Goal: Task Accomplishment & Management: Manage account settings

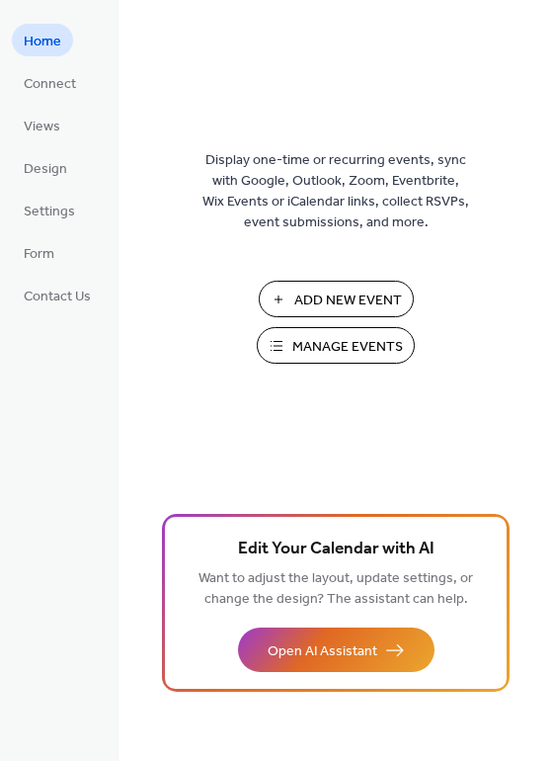
click at [301, 353] on span "Manage Events" at bounding box center [347, 347] width 111 height 21
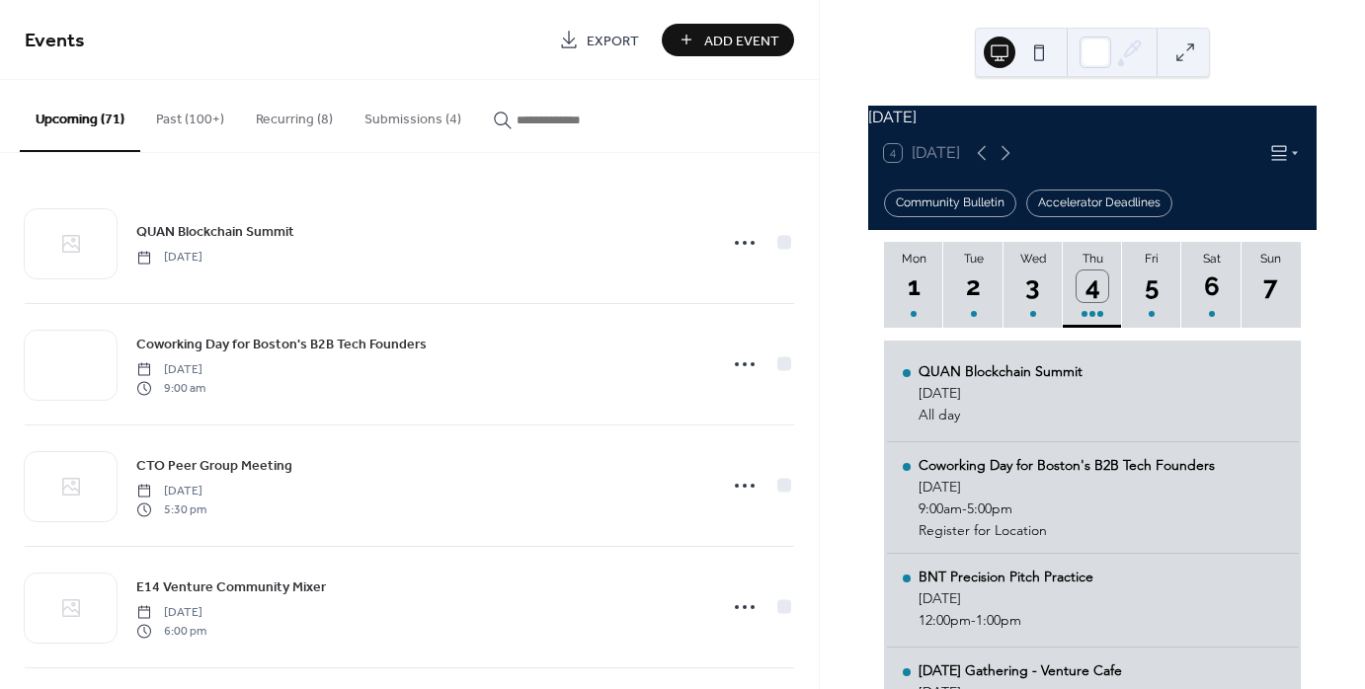
click at [403, 114] on button "Submissions (4)" at bounding box center [413, 115] width 128 height 70
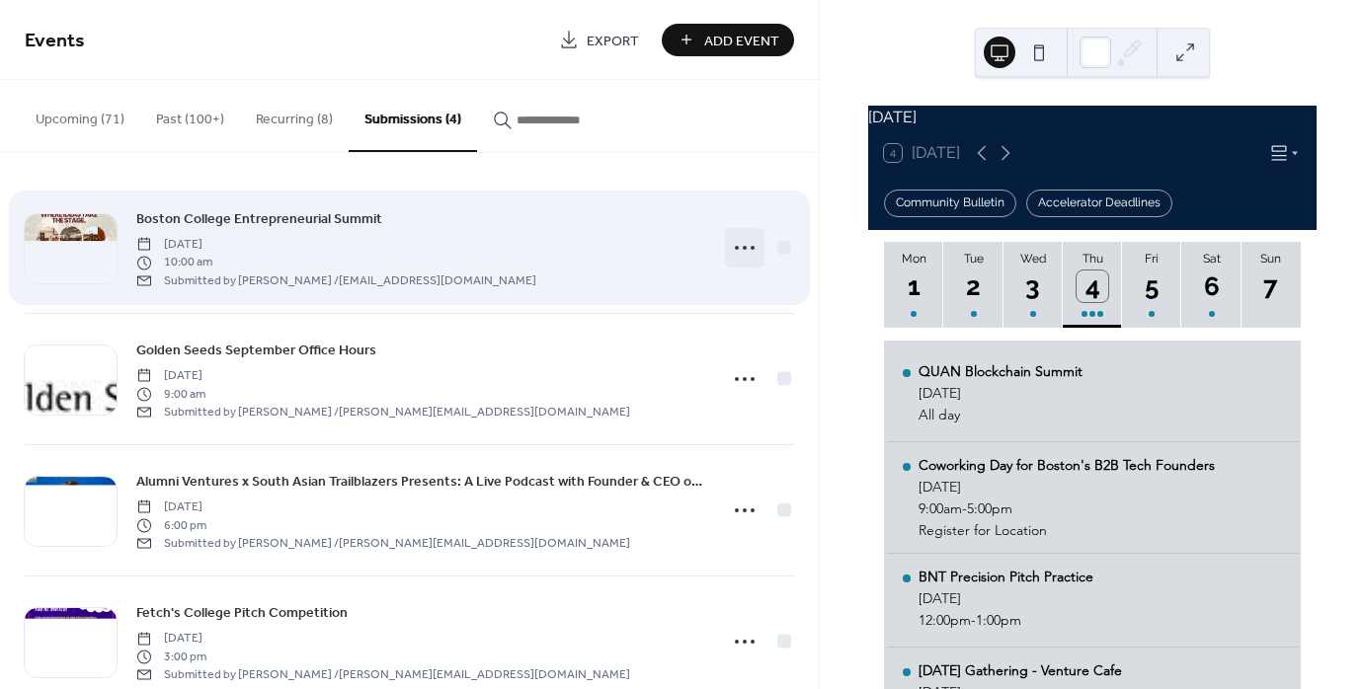
click at [734, 259] on icon at bounding box center [745, 248] width 32 height 32
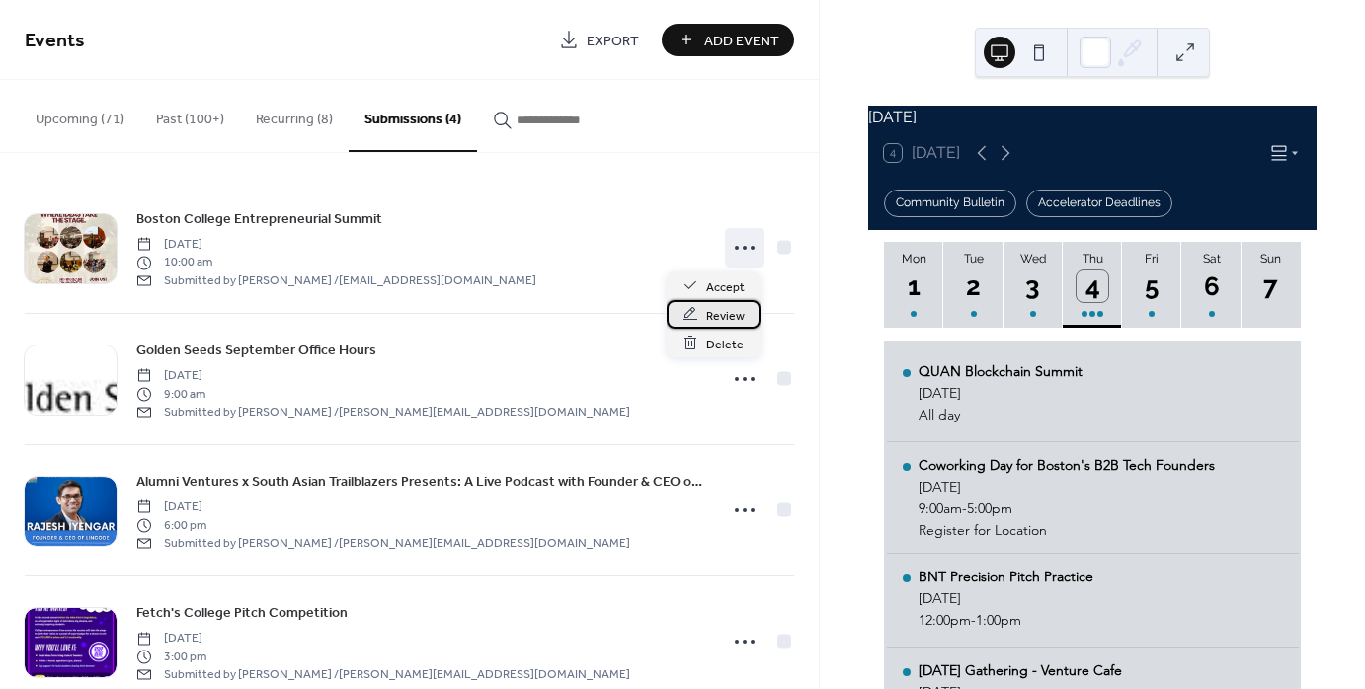
click at [730, 300] on div "Review" at bounding box center [714, 314] width 94 height 29
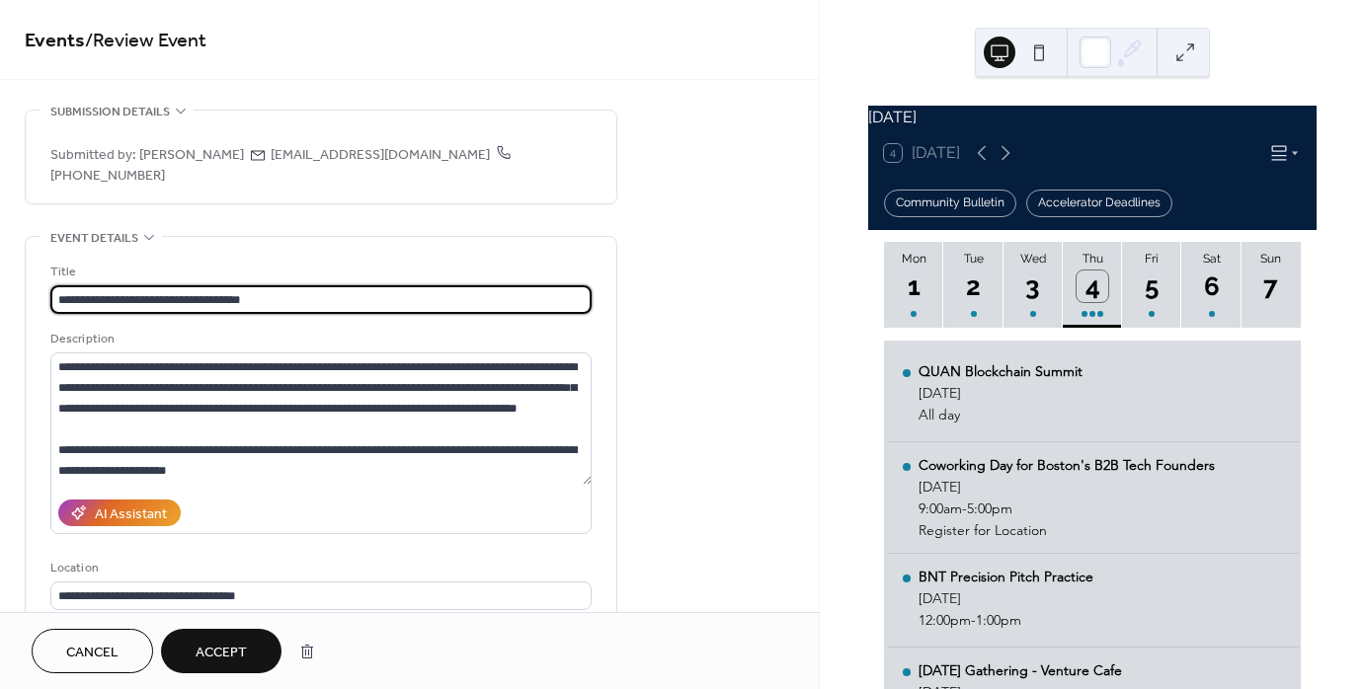
click at [223, 661] on span "Accept" at bounding box center [221, 653] width 51 height 21
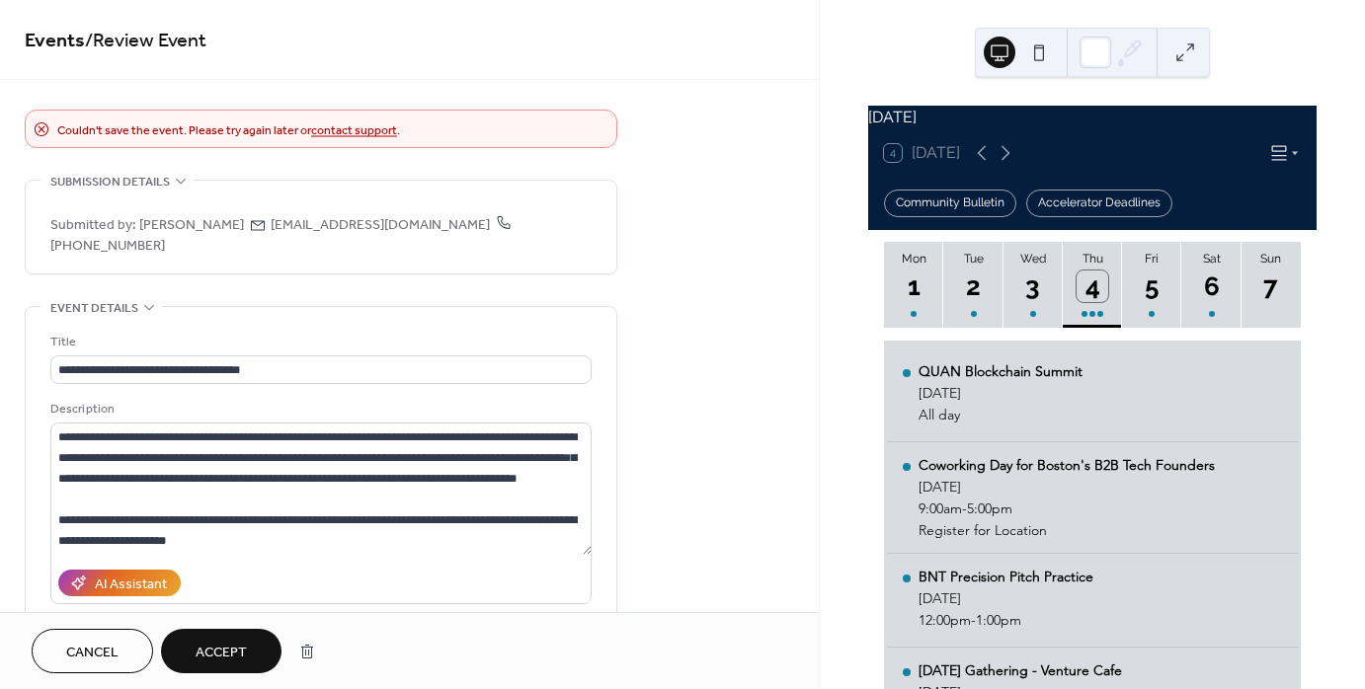
click at [91, 658] on span "Cancel" at bounding box center [92, 653] width 52 height 21
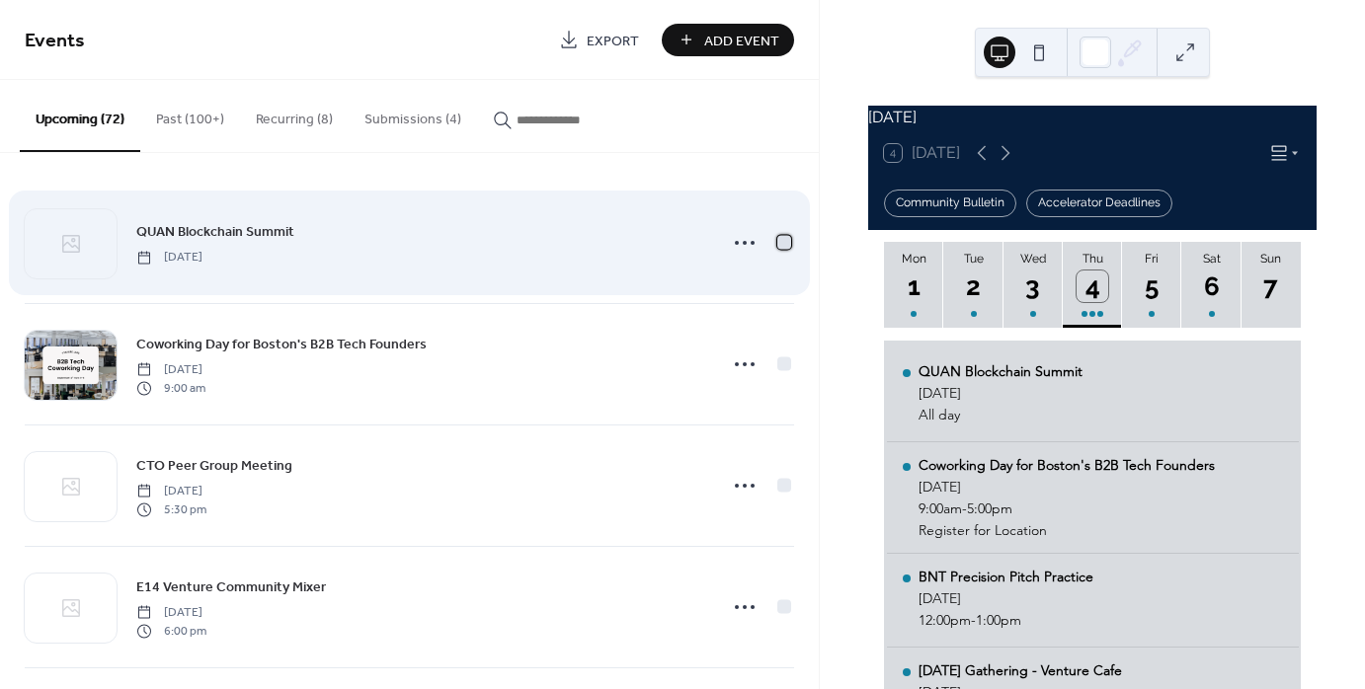
click at [778, 241] on div at bounding box center [784, 242] width 14 height 14
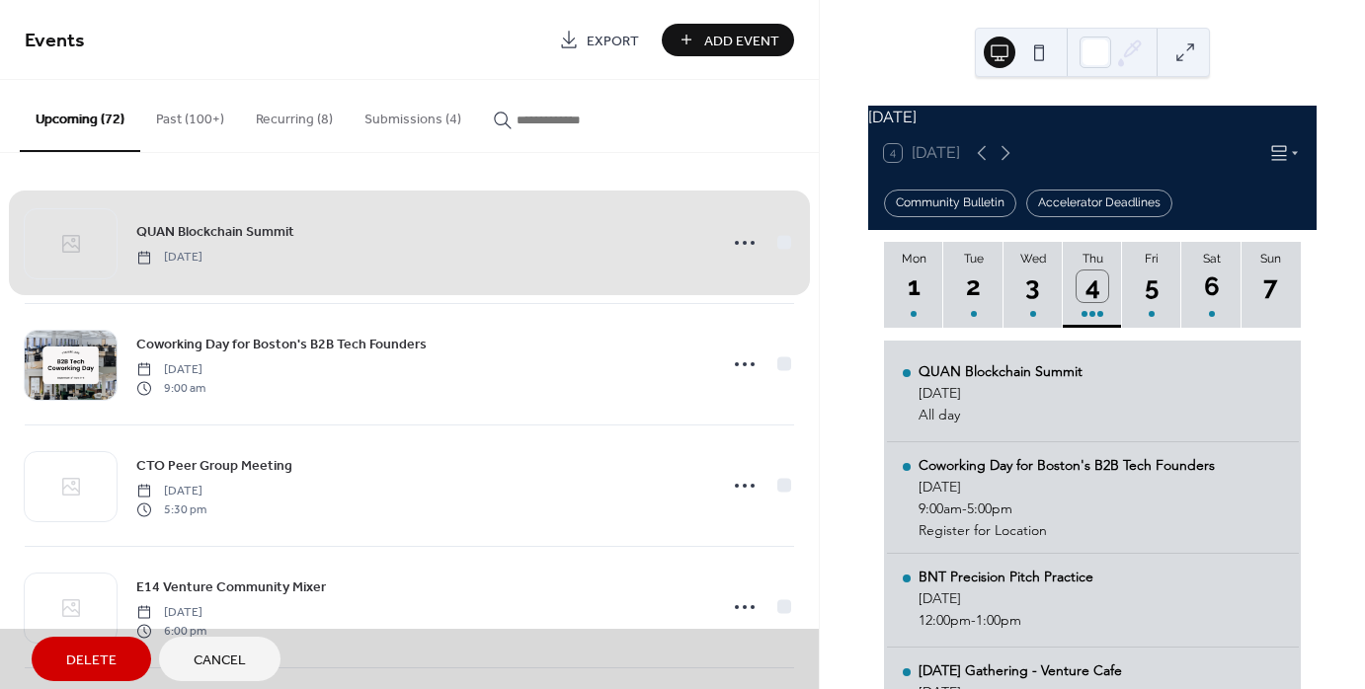
click at [387, 114] on button "Submissions (4)" at bounding box center [413, 115] width 128 height 70
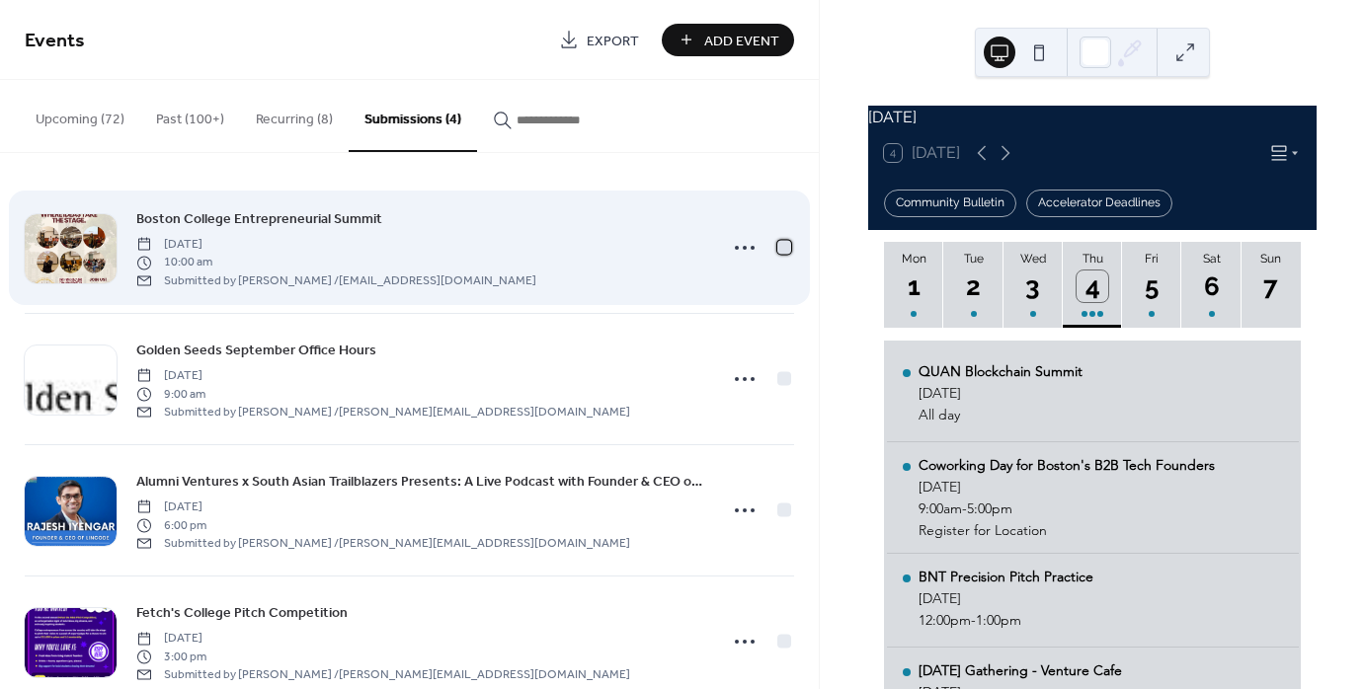
click at [777, 244] on div at bounding box center [784, 247] width 14 height 14
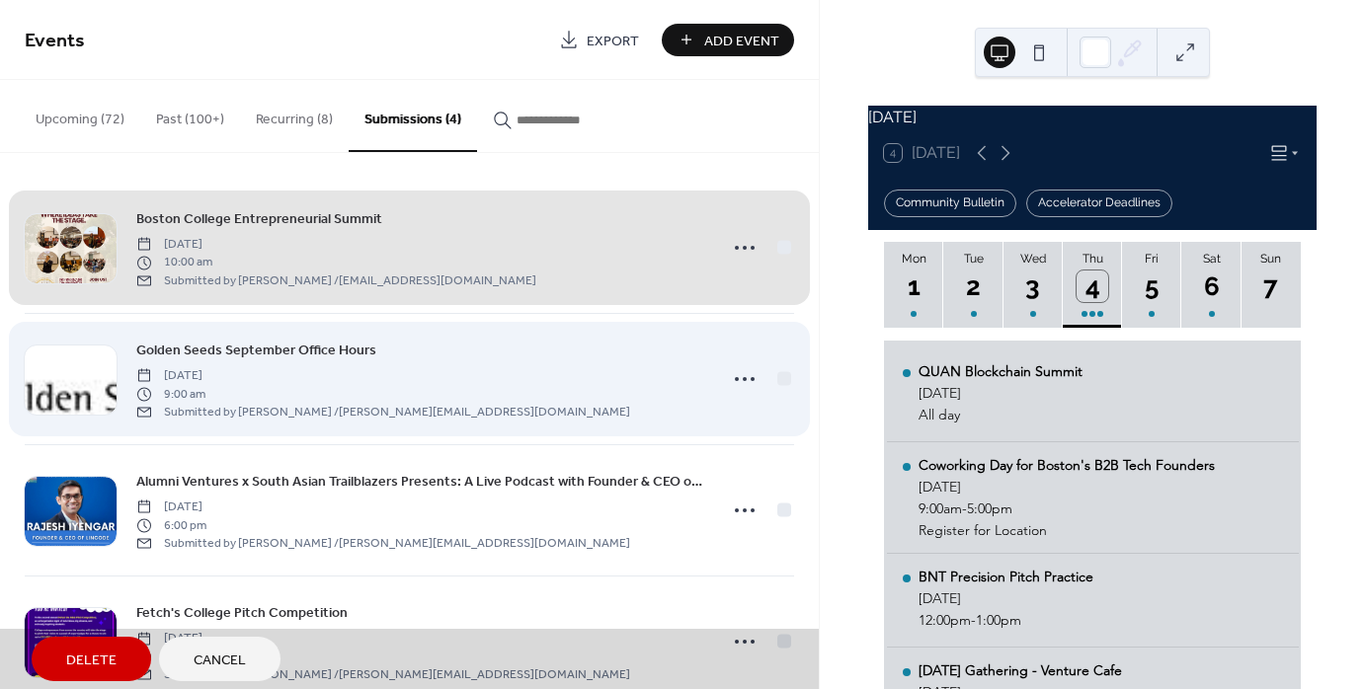
click at [776, 384] on div "Golden Seeds September Office Hours Thursday, September 18, 2025 9:00 am Submit…" at bounding box center [409, 378] width 769 height 131
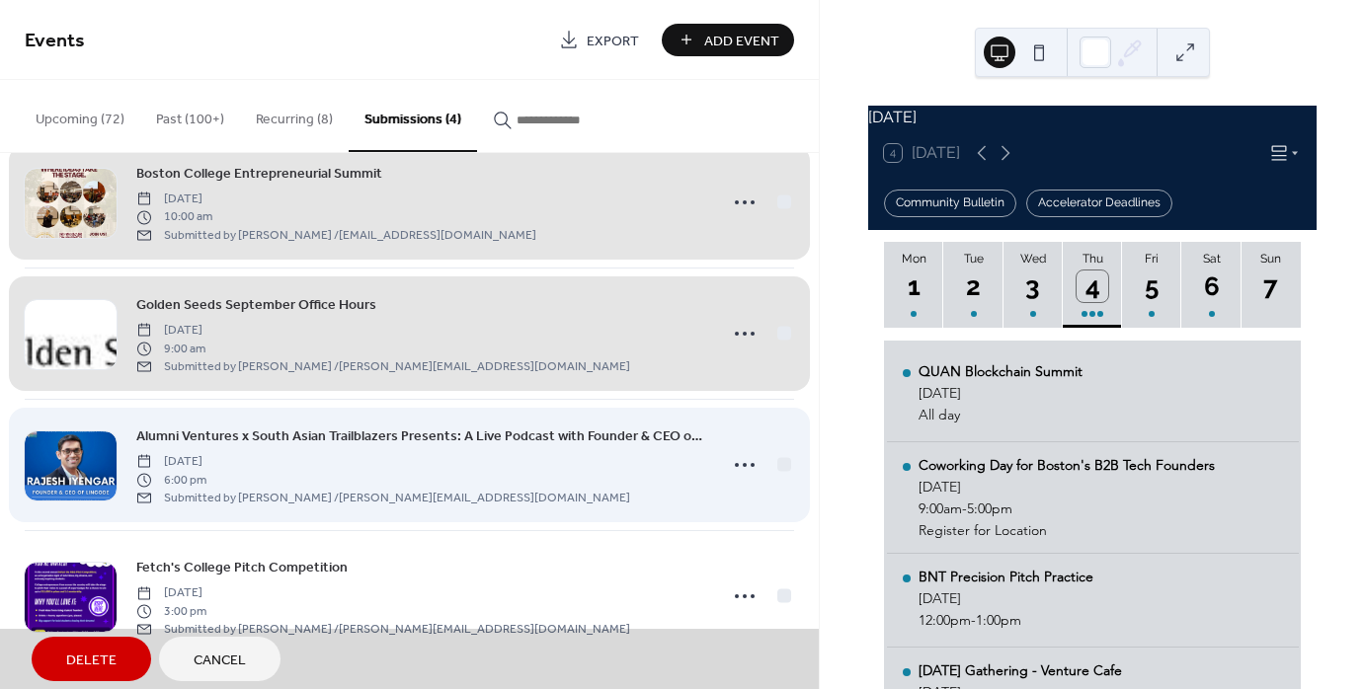
scroll to position [46, 0]
click at [771, 456] on div "Alumni Ventures x South Asian Trailblazers Presents: A Live Podcast with Founde…" at bounding box center [409, 463] width 769 height 131
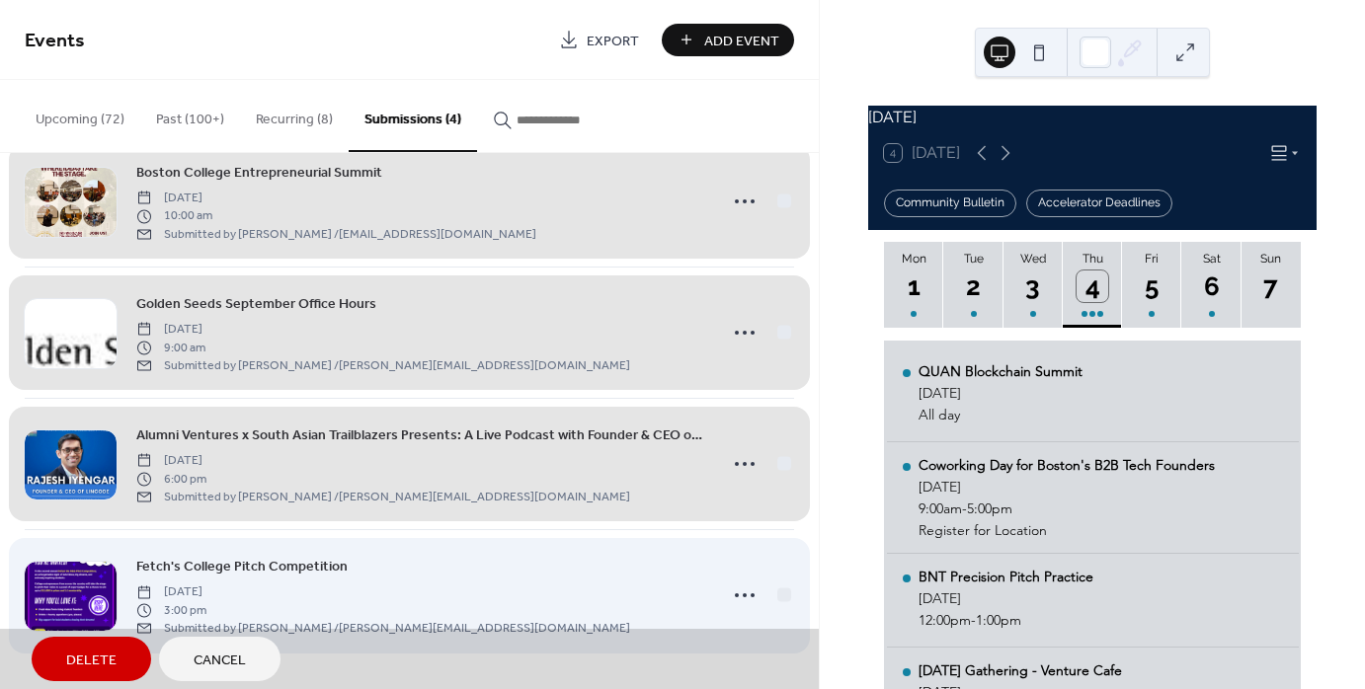
click at [779, 593] on div "Fetch's College Pitch Competition Friday, September 19, 2025 3:00 pm Submitted …" at bounding box center [409, 594] width 769 height 131
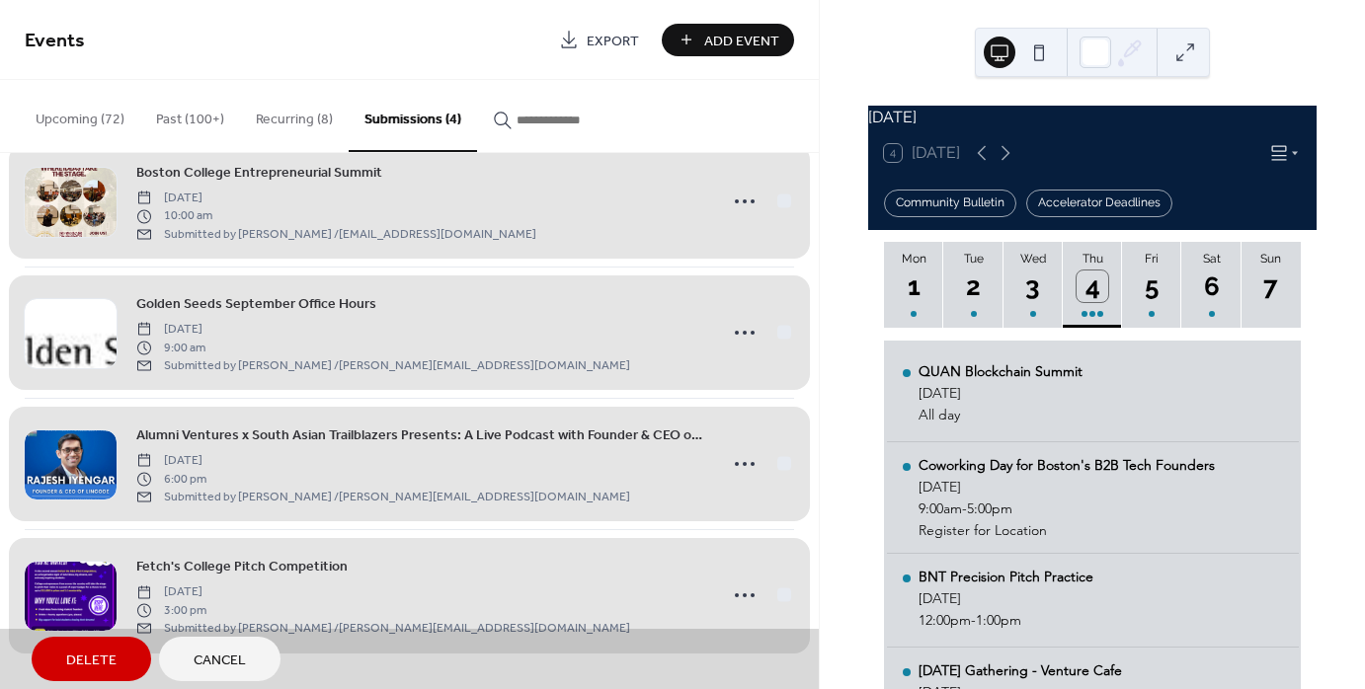
click at [739, 198] on div "Boston College Entrepreneurial Summit Saturday, October 4, 2025 10:00 am Submit…" at bounding box center [409, 201] width 769 height 130
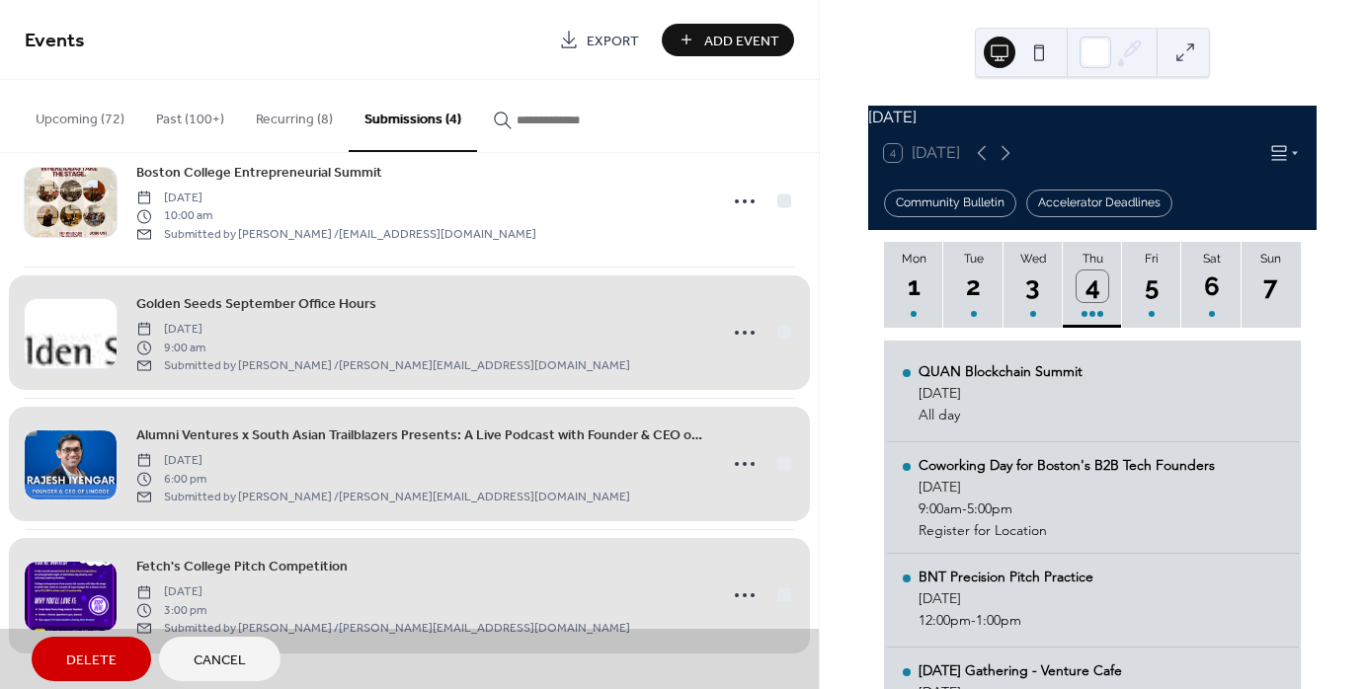
click at [247, 654] on button "Cancel" at bounding box center [219, 659] width 121 height 44
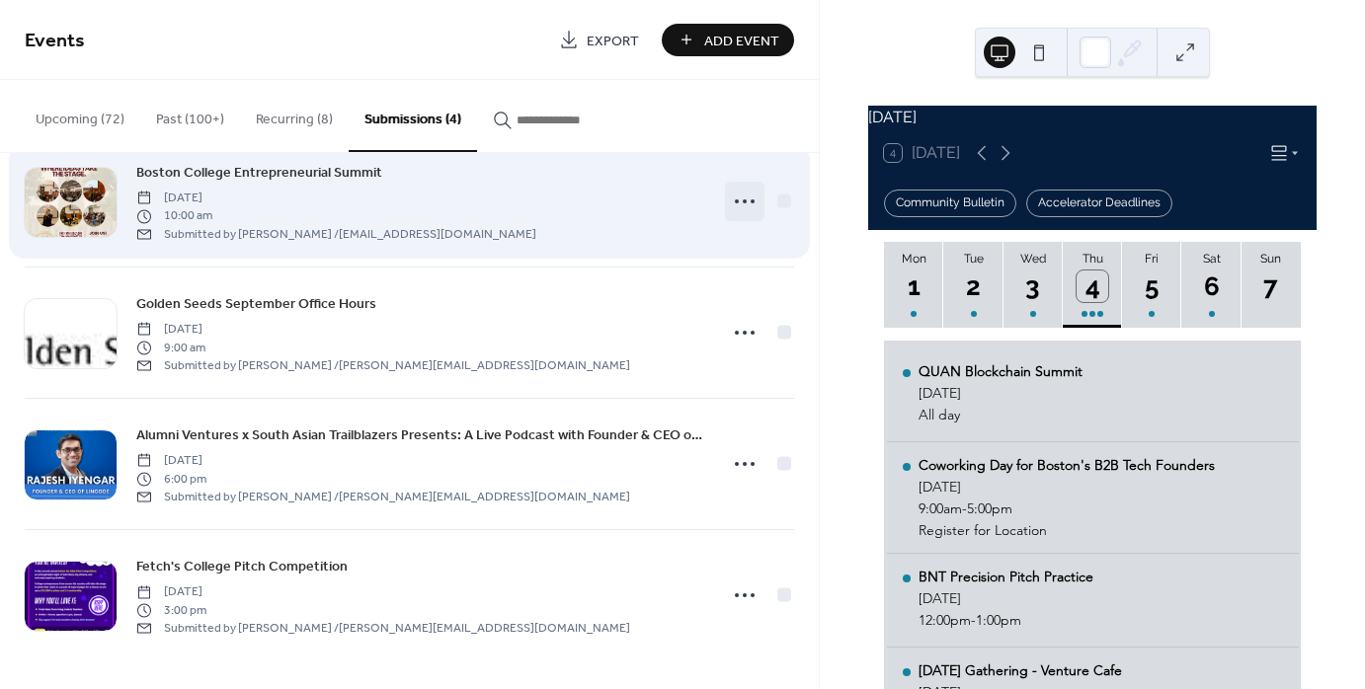
click at [737, 206] on icon at bounding box center [745, 202] width 32 height 32
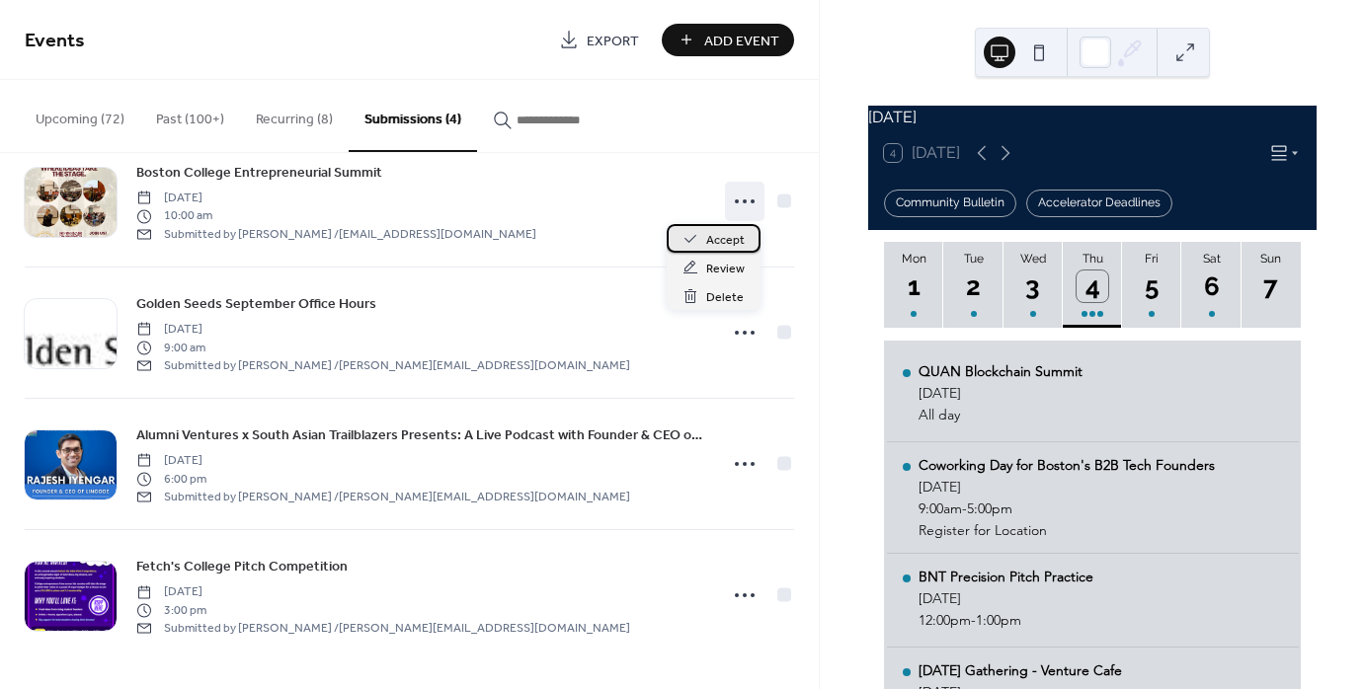
click at [718, 249] on span "Accept" at bounding box center [725, 240] width 39 height 21
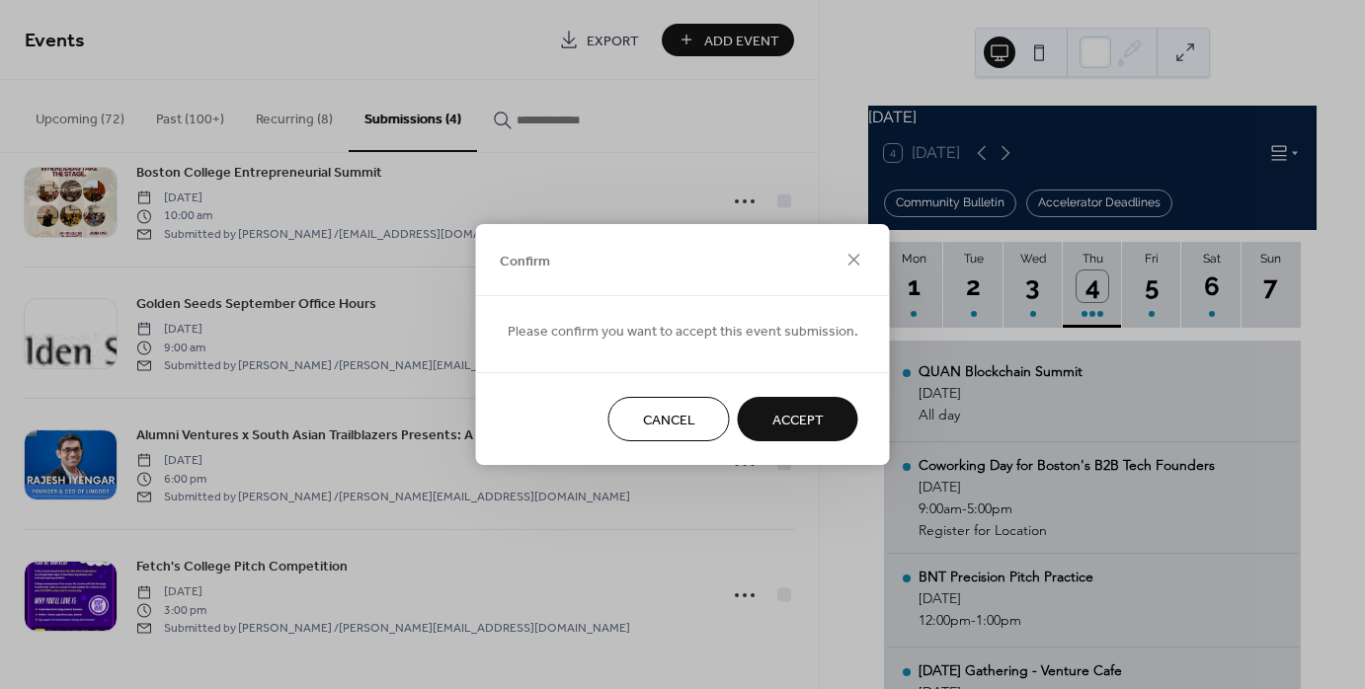
click at [780, 425] on span "Accept" at bounding box center [797, 421] width 51 height 21
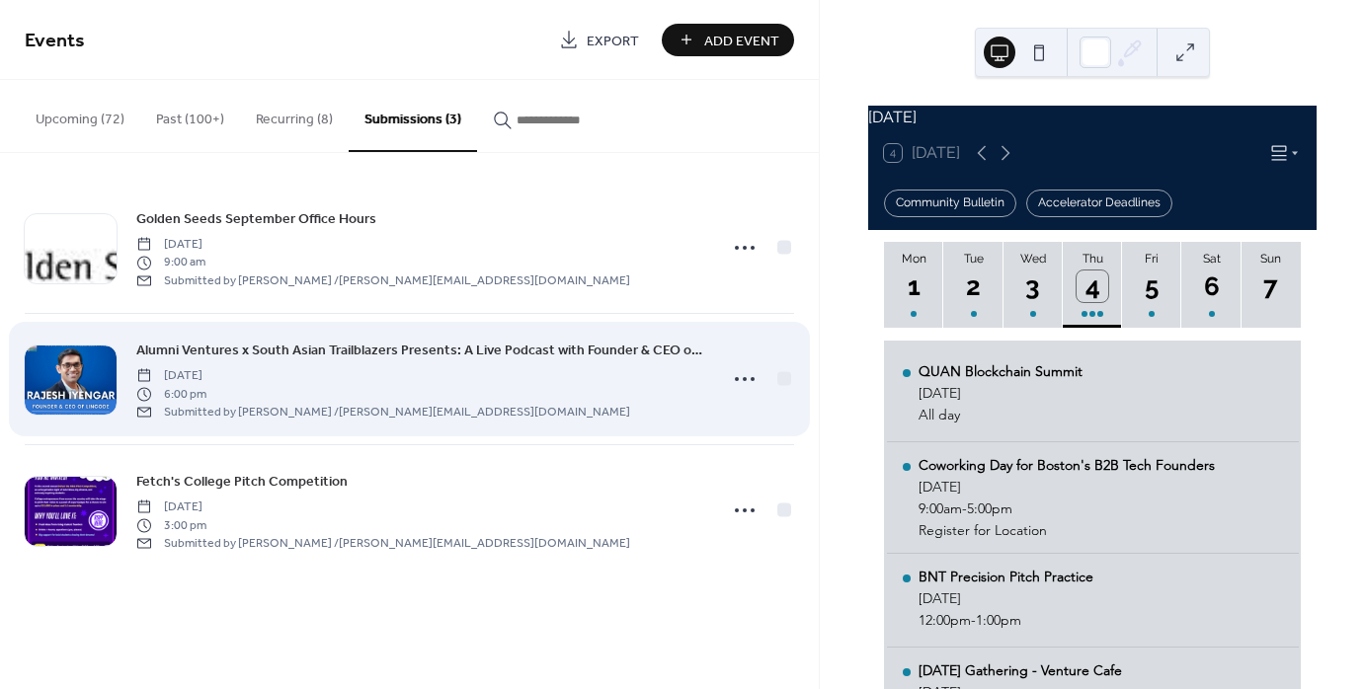
scroll to position [0, 0]
click at [743, 381] on icon at bounding box center [745, 380] width 32 height 32
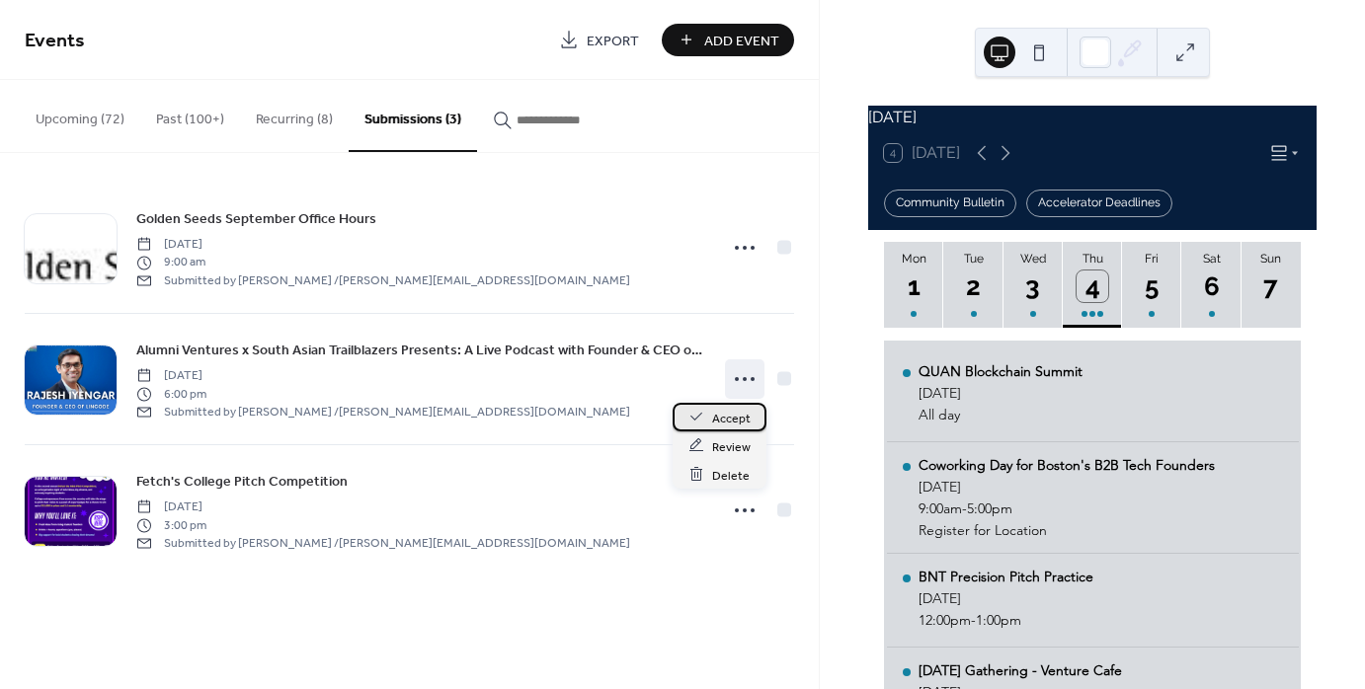
click at [735, 411] on span "Accept" at bounding box center [731, 418] width 39 height 21
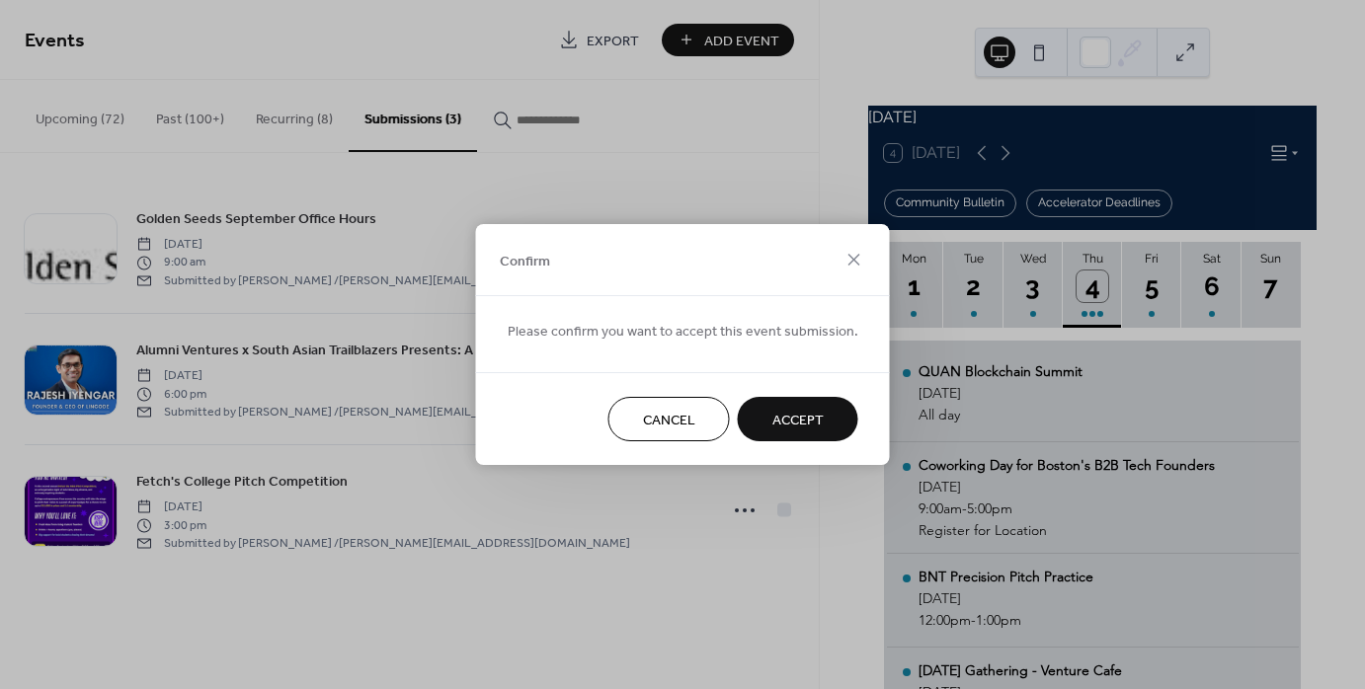
click at [805, 423] on span "Accept" at bounding box center [797, 421] width 51 height 21
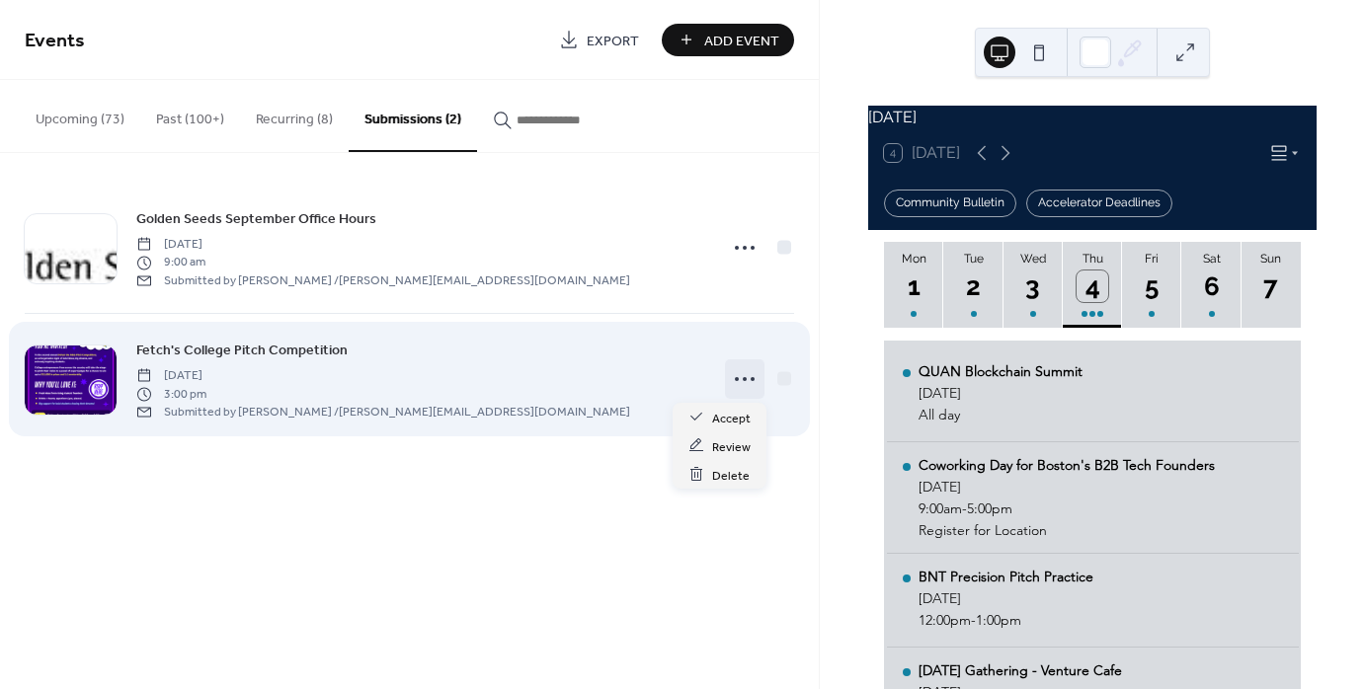
click at [740, 387] on icon at bounding box center [745, 380] width 32 height 32
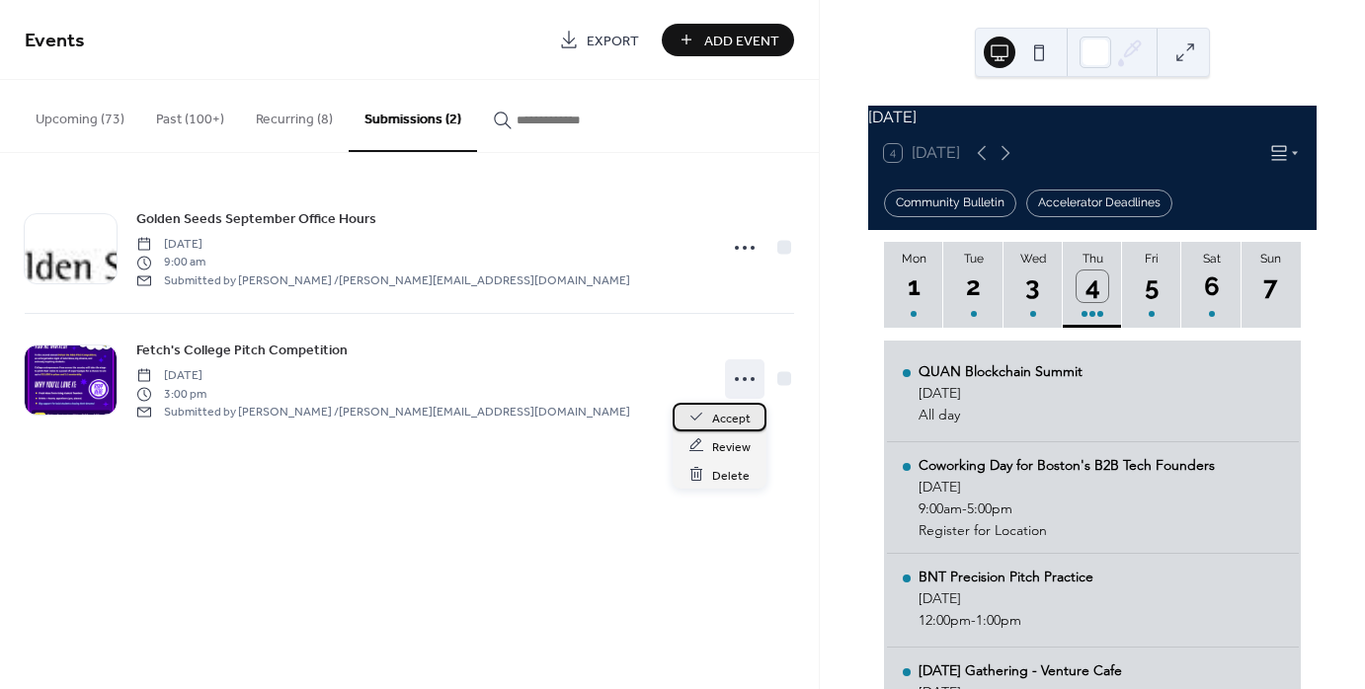
click at [745, 413] on span "Accept" at bounding box center [731, 418] width 39 height 21
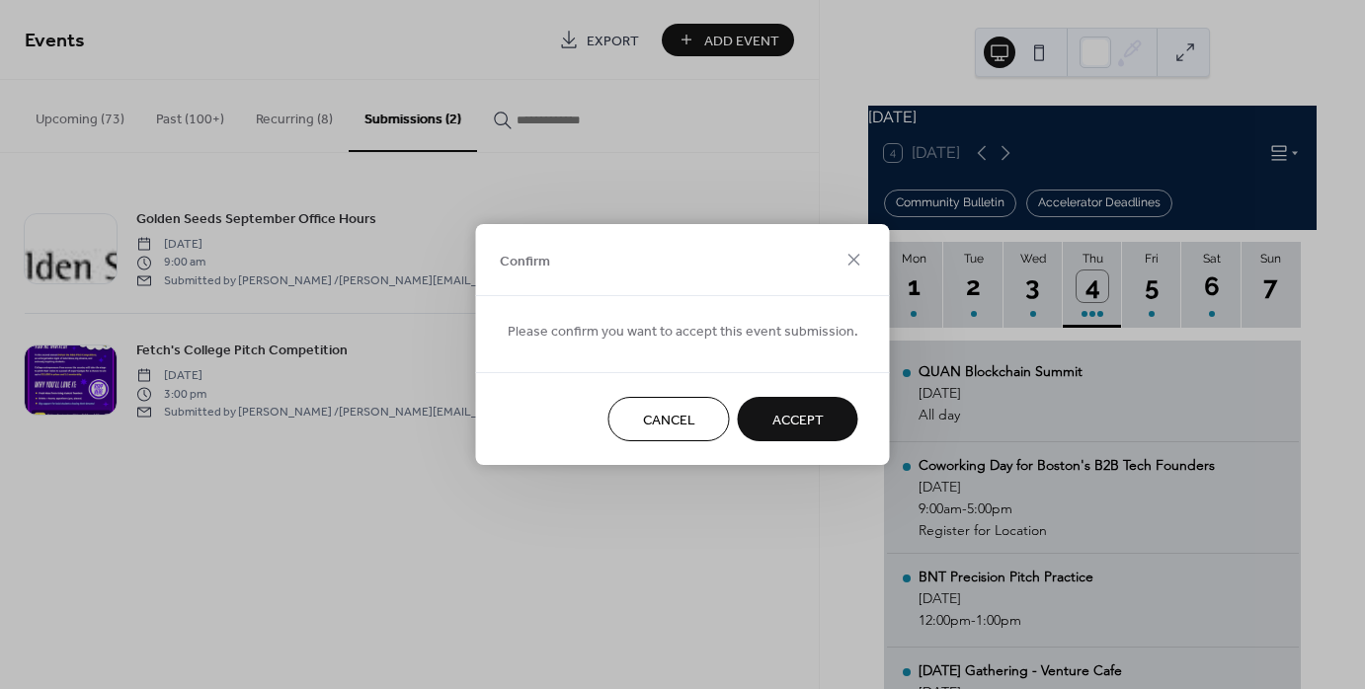
click at [772, 423] on span "Accept" at bounding box center [797, 421] width 51 height 21
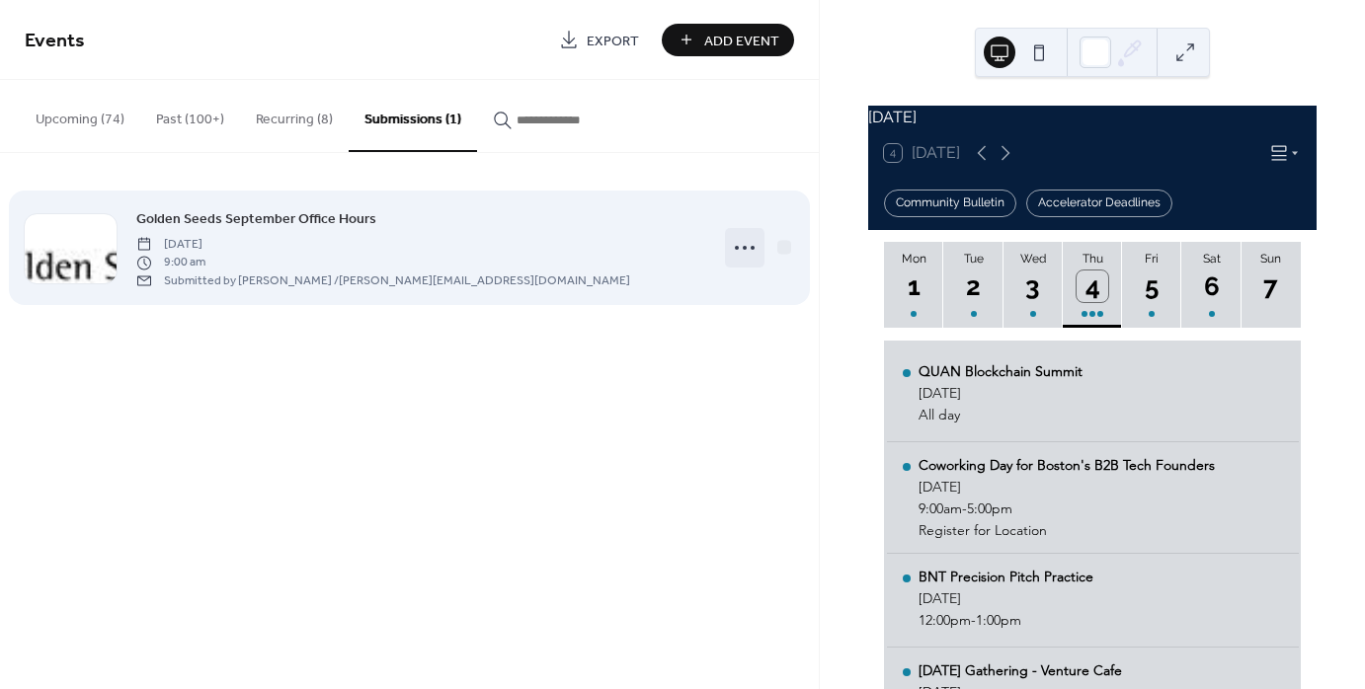
click at [745, 252] on icon at bounding box center [745, 248] width 32 height 32
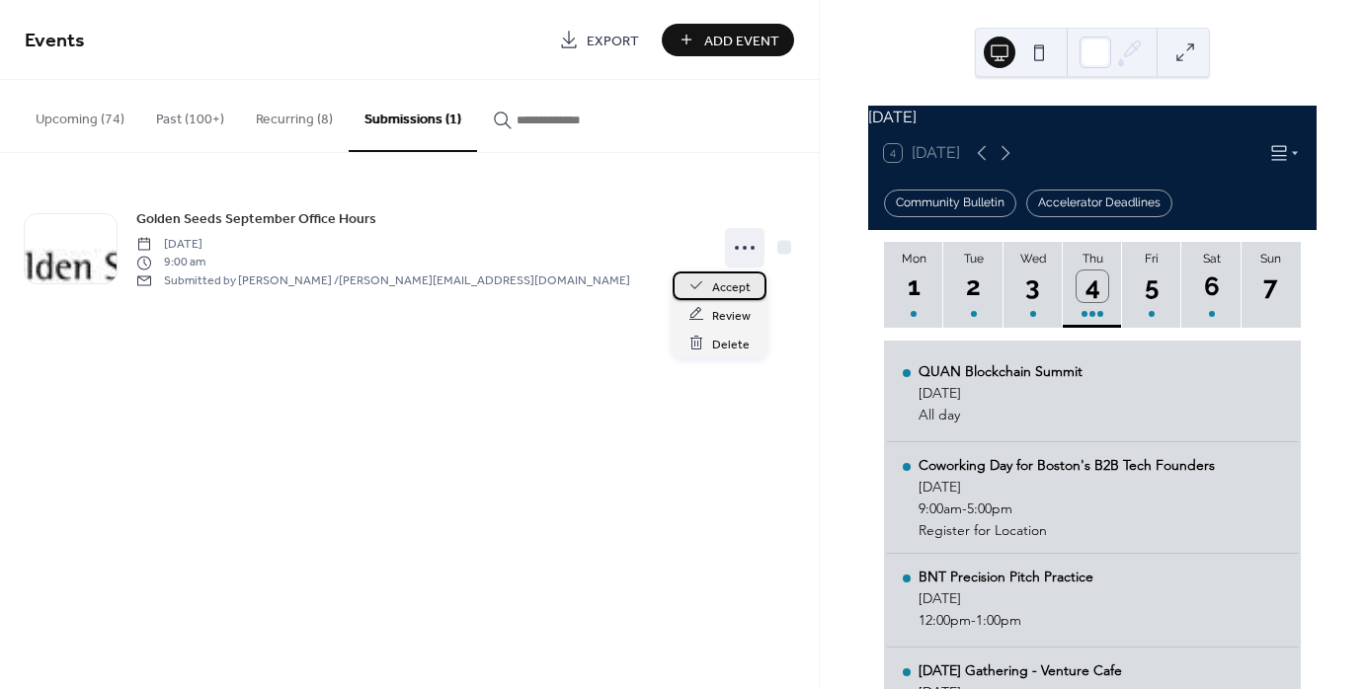
click at [735, 283] on span "Accept" at bounding box center [731, 287] width 39 height 21
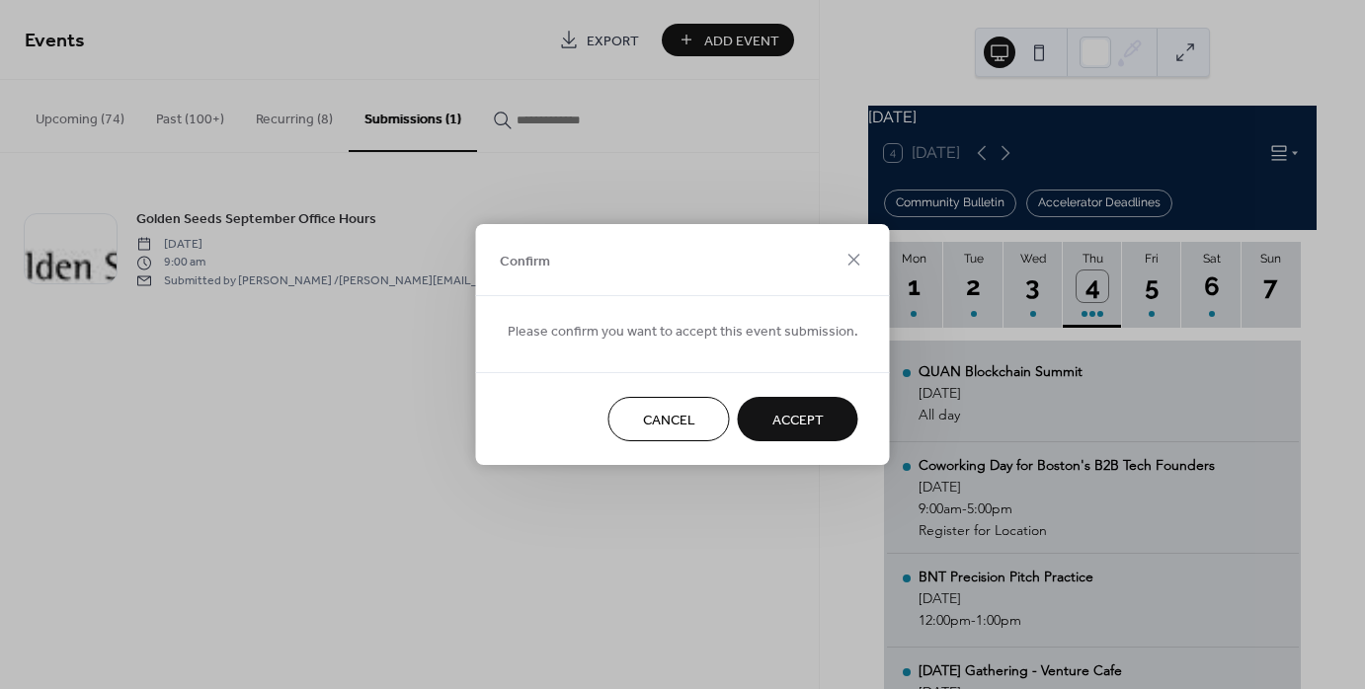
click at [777, 411] on span "Accept" at bounding box center [797, 421] width 51 height 21
